Goal: Information Seeking & Learning: Learn about a topic

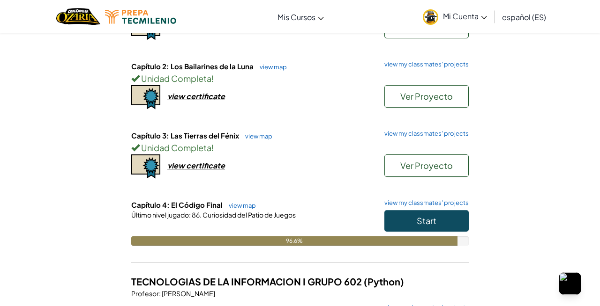
scroll to position [148, 0]
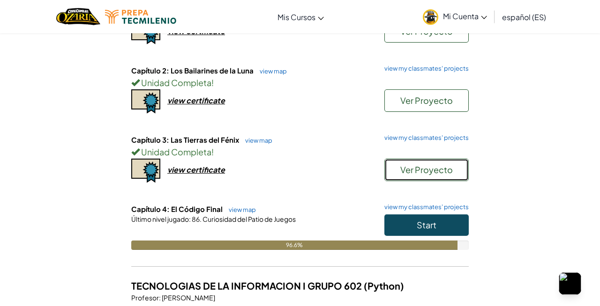
click at [409, 169] on span "Ver Proyecto" at bounding box center [426, 169] width 52 height 11
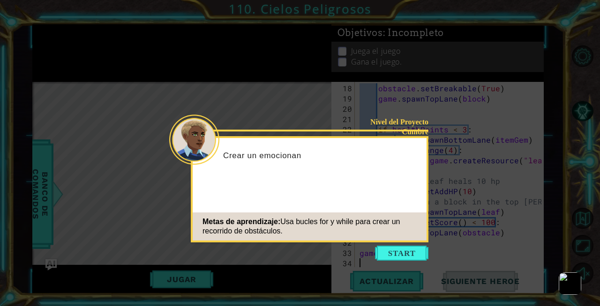
scroll to position [206, 0]
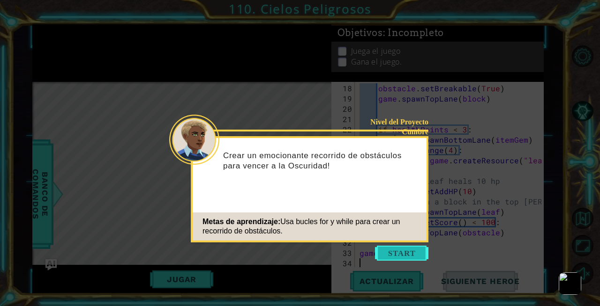
click at [404, 252] on button "Start" at bounding box center [401, 253] width 53 height 15
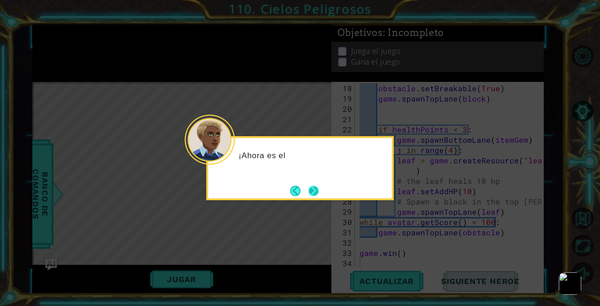
click at [318, 193] on button "Next" at bounding box center [313, 190] width 11 height 11
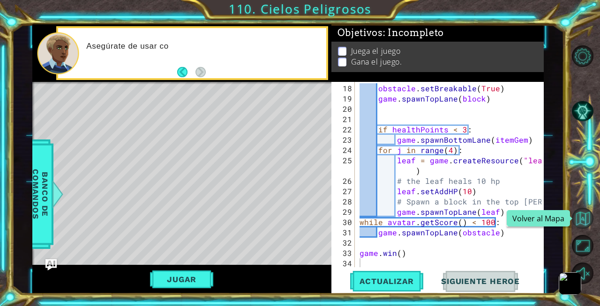
click at [579, 223] on button "Volver al Mapa" at bounding box center [582, 219] width 22 height 22
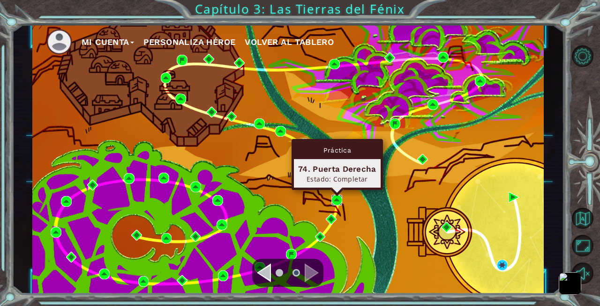
click at [337, 198] on img at bounding box center [336, 200] width 11 height 11
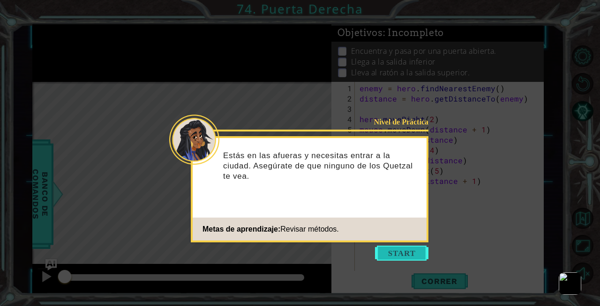
click at [402, 251] on button "Start" at bounding box center [401, 253] width 53 height 15
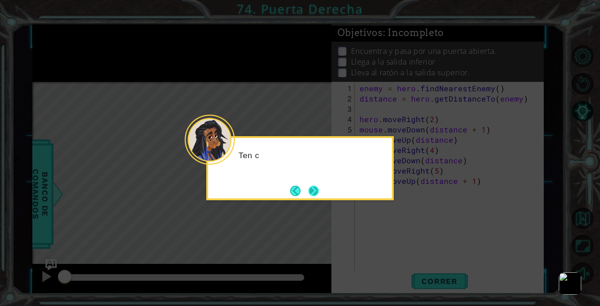
click at [312, 185] on button "Next" at bounding box center [313, 190] width 11 height 11
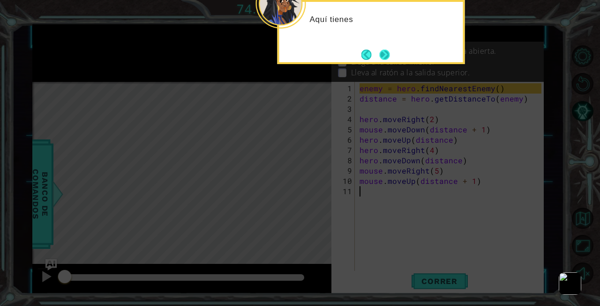
click at [382, 57] on button "Next" at bounding box center [384, 54] width 15 height 15
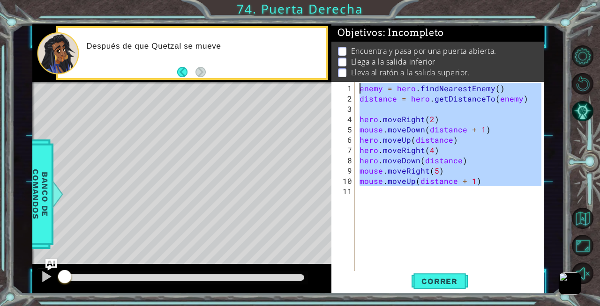
drag, startPoint x: 374, startPoint y: 200, endPoint x: 297, endPoint y: 29, distance: 188.1
click at [297, 29] on div "1 ההההההההההההההההההההההההההההההההההההההההההההההההההההההההההההההההההההההההההההה…" at bounding box center [287, 159] width 511 height 270
type textarea "enemy = hero.findNearestEnemy() distance = hero.getDistanceTo(enemy)"
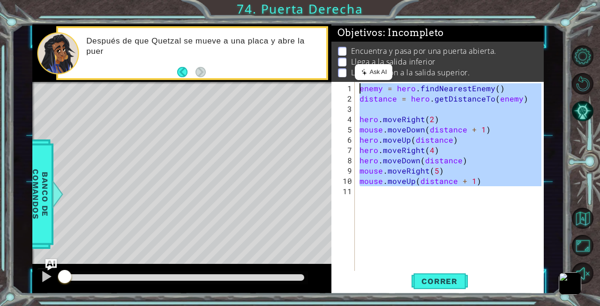
click at [398, 210] on div "enemy = hero . findNearestEnemy ( ) distance = hero . getDistanceTo ( enemy ) h…" at bounding box center [451, 191] width 189 height 216
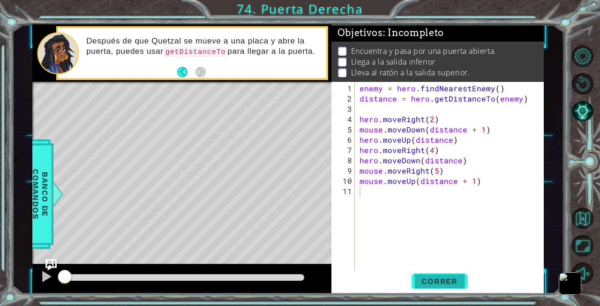
click at [429, 278] on span "Correr" at bounding box center [439, 281] width 55 height 9
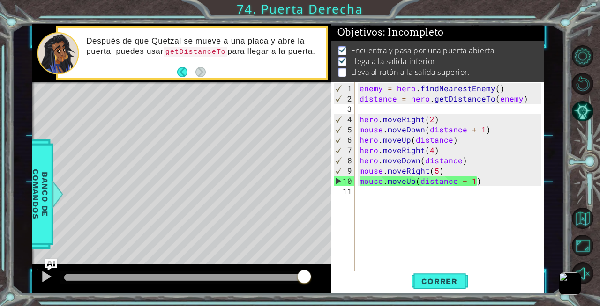
drag, startPoint x: 244, startPoint y: 275, endPoint x: 324, endPoint y: 287, distance: 81.4
click at [324, 287] on div at bounding box center [181, 279] width 299 height 30
click at [581, 217] on button "Volver al Mapa" at bounding box center [582, 219] width 22 height 22
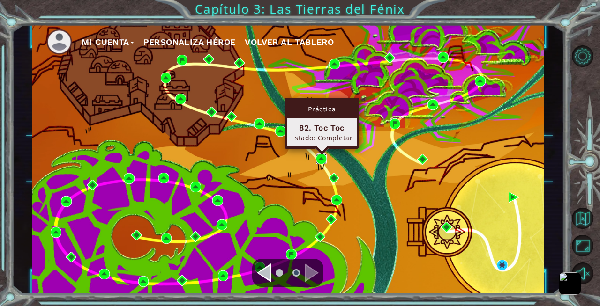
click at [317, 155] on img at bounding box center [321, 159] width 11 height 11
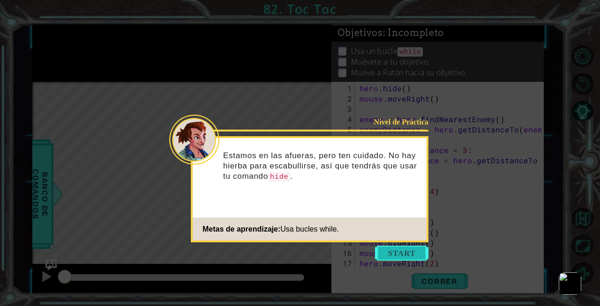
click at [400, 255] on button "Start" at bounding box center [401, 253] width 53 height 15
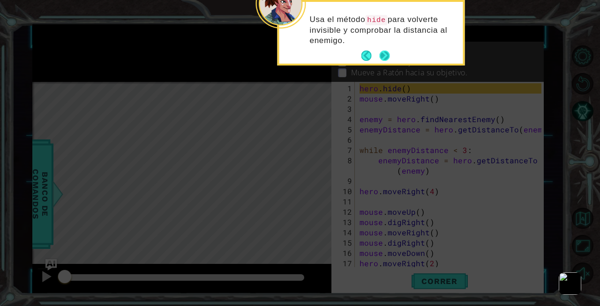
click at [384, 60] on button "Next" at bounding box center [384, 56] width 11 height 11
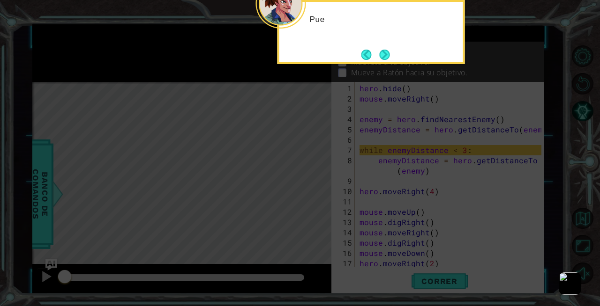
click at [384, 60] on button "Next" at bounding box center [384, 55] width 10 height 10
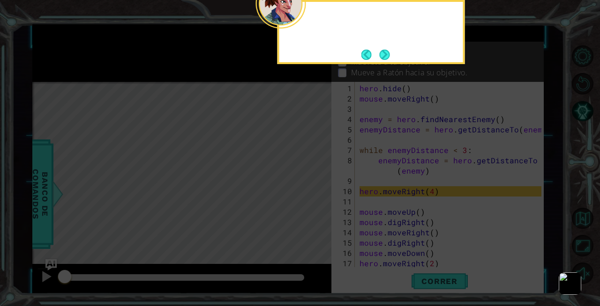
click at [384, 60] on button "Next" at bounding box center [384, 55] width 10 height 10
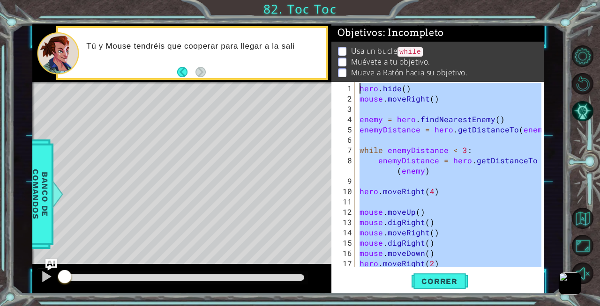
drag, startPoint x: 373, startPoint y: 267, endPoint x: 311, endPoint y: -68, distance: 341.2
click at [311, 0] on html "1 ההההההההההההההההההההההההההההההההההההההההההההההההההההההההההההההההההההההההההההה…" at bounding box center [300, 153] width 600 height 306
type textarea "hero.hide() mouse.moveRight()"
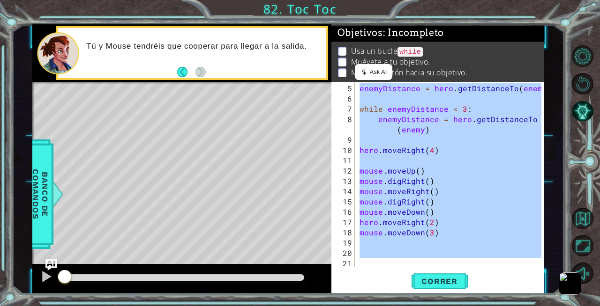
click at [379, 259] on div "enemyDistance = hero . getDistanceTo ( enemy ) while enemyDistance < 3 : enemyD…" at bounding box center [451, 186] width 189 height 206
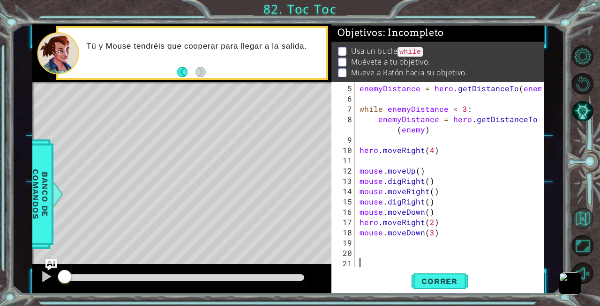
click at [585, 228] on button "Volver al Mapa" at bounding box center [582, 219] width 22 height 22
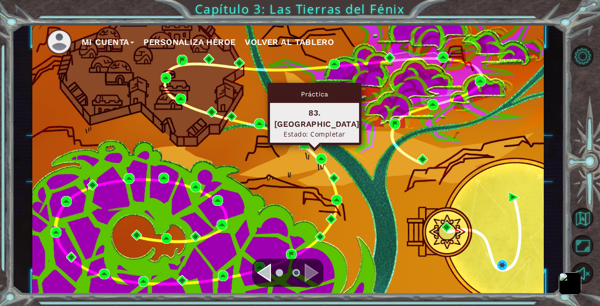
click at [302, 143] on img at bounding box center [304, 144] width 11 height 11
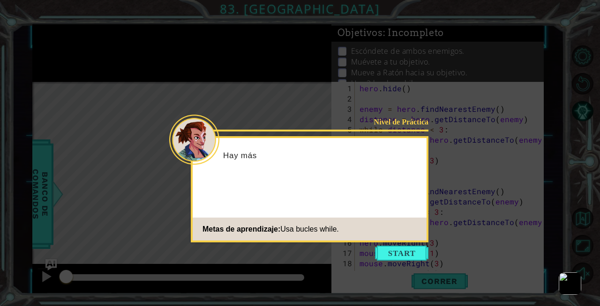
scroll to position [21, 0]
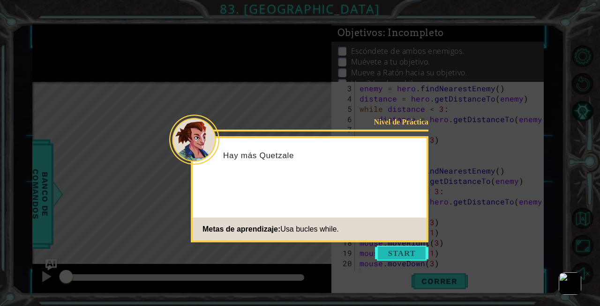
click at [412, 250] on button "Start" at bounding box center [401, 253] width 53 height 15
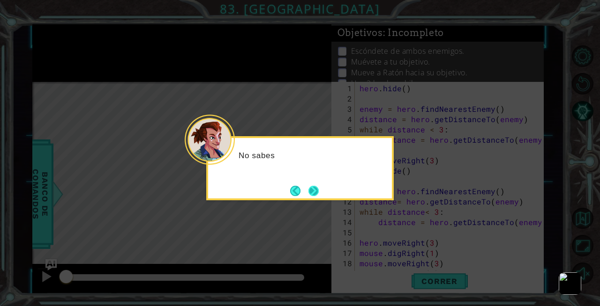
click at [313, 190] on button "Next" at bounding box center [313, 190] width 11 height 11
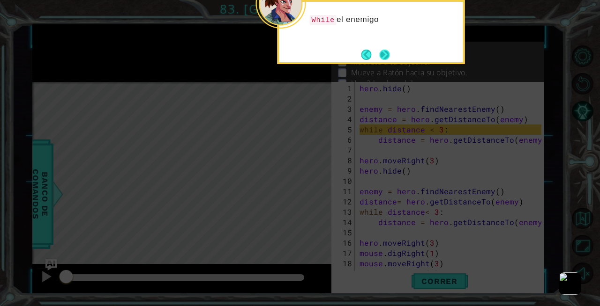
click at [382, 50] on button "Next" at bounding box center [384, 54] width 11 height 11
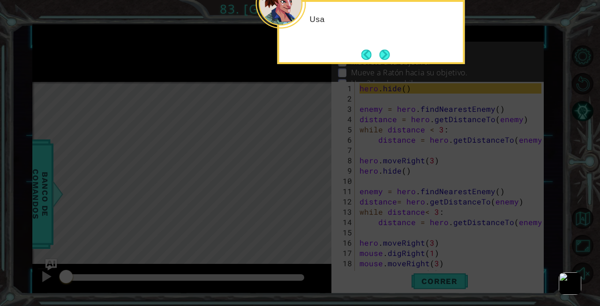
click at [382, 50] on button "Next" at bounding box center [384, 55] width 10 height 10
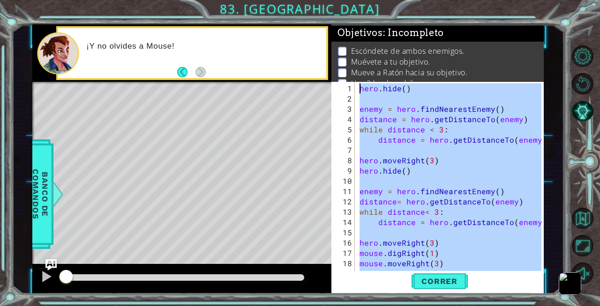
drag, startPoint x: 376, startPoint y: 270, endPoint x: 356, endPoint y: 6, distance: 264.9
click at [356, 6] on div "1 ההההההההההההההההההההההההההההההההההההההההההההההההההההההההההההההההההההההההההההה…" at bounding box center [300, 153] width 600 height 306
type textarea "hero.hide()"
click at [586, 214] on button "Volver al Mapa" at bounding box center [582, 219] width 22 height 22
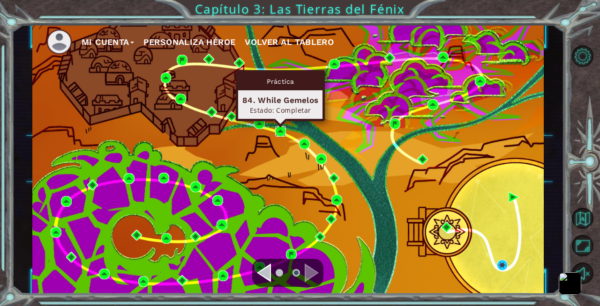
click at [275, 131] on img at bounding box center [280, 131] width 11 height 11
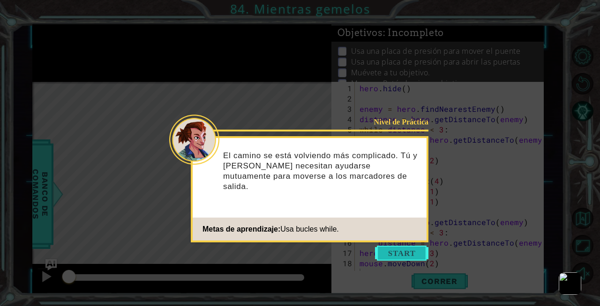
click at [395, 250] on button "Start" at bounding box center [401, 253] width 53 height 15
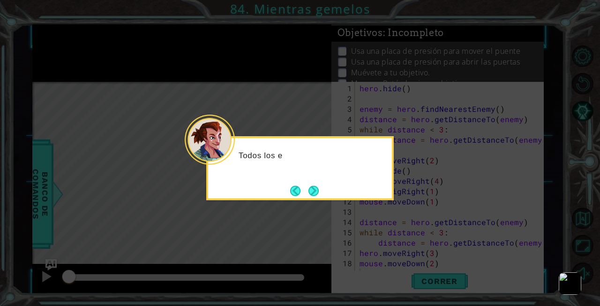
click at [325, 195] on div "Todos los e" at bounding box center [299, 168] width 187 height 64
click at [309, 185] on button "Next" at bounding box center [313, 190] width 11 height 11
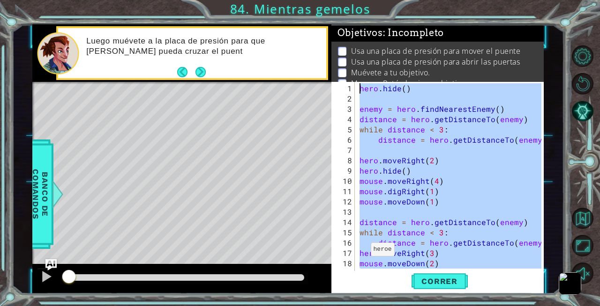
drag, startPoint x: 367, startPoint y: 269, endPoint x: 319, endPoint y: 16, distance: 257.4
click at [319, 16] on div "1 ההההההההההההההההההההההההההההההההההההההההההההההההההההההההההההההההההההההההההההה…" at bounding box center [300, 153] width 600 height 306
click at [479, 249] on div "hero . hide ( ) enemy = hero . findNearestEnemy ( ) distance = hero . getDistan…" at bounding box center [451, 191] width 189 height 216
type textarea "hero.moveRight(3)"
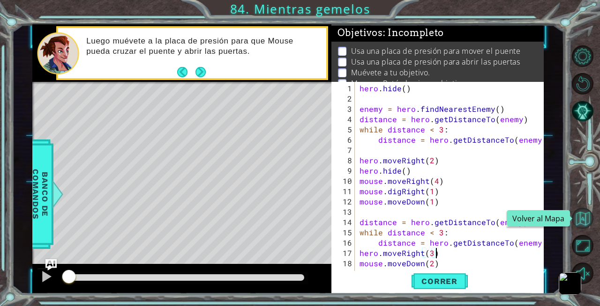
click at [575, 222] on button "Volver al Mapa" at bounding box center [582, 219] width 22 height 22
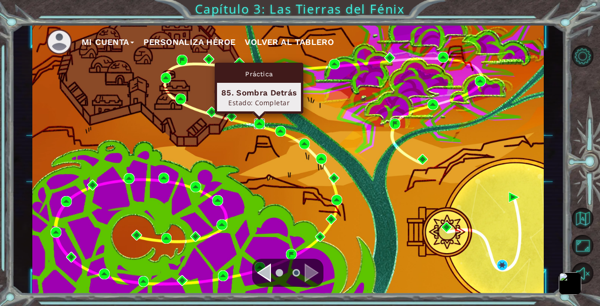
click at [261, 126] on img at bounding box center [259, 124] width 11 height 11
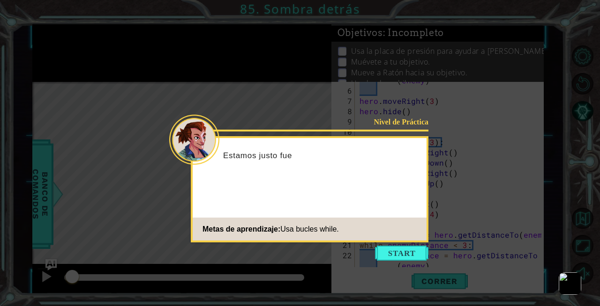
scroll to position [103, 0]
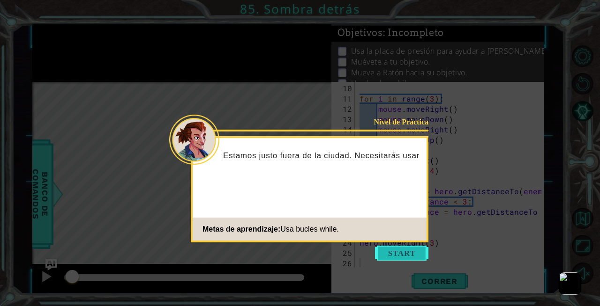
click at [383, 252] on button "Start" at bounding box center [401, 253] width 53 height 15
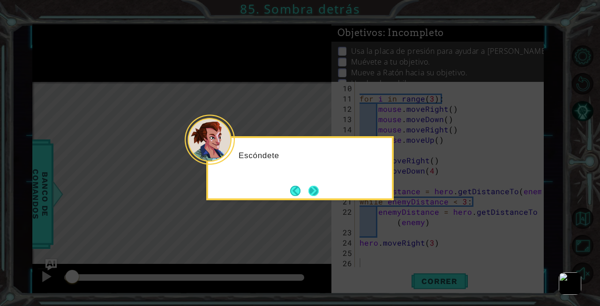
click at [315, 193] on button "Next" at bounding box center [313, 191] width 12 height 12
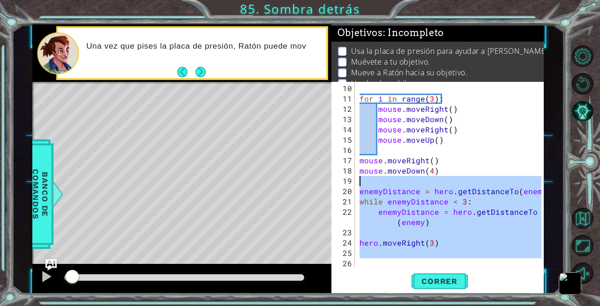
scroll to position [0, 0]
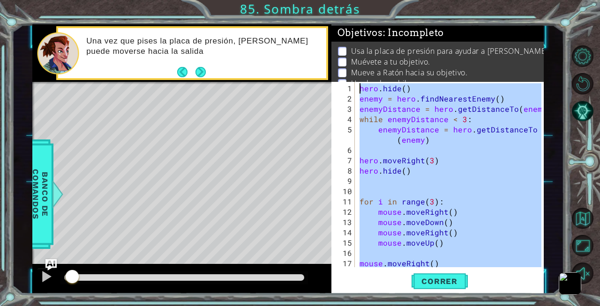
drag, startPoint x: 363, startPoint y: 263, endPoint x: 328, endPoint y: 45, distance: 221.0
click at [328, 45] on div "1 ההההההההההההההההההההההההההההההההההההההההההההההההההההההההההההההההההההההההההההה…" at bounding box center [287, 159] width 511 height 270
type textarea "hero.hide() enemy = hero.findNearestEnemy()"
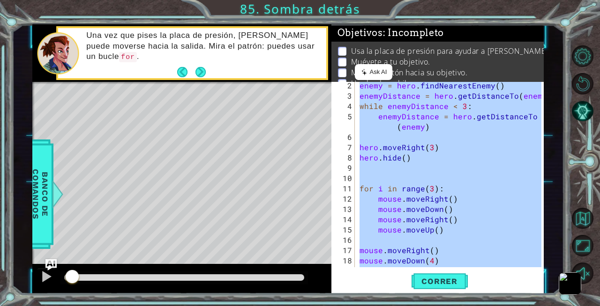
scroll to position [103, 0]
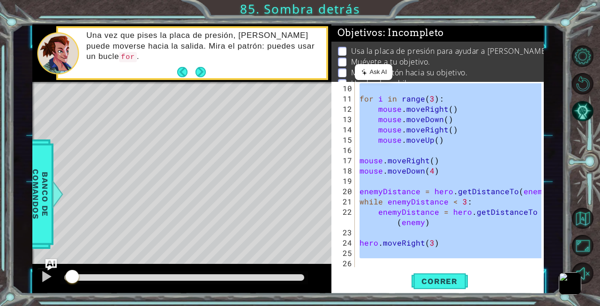
click at [381, 266] on div "for i in range ( 3 ) : mouse . moveRight ( ) mouse . moveDown ( ) mouse . moveR…" at bounding box center [451, 186] width 189 height 206
